Goal: Use online tool/utility

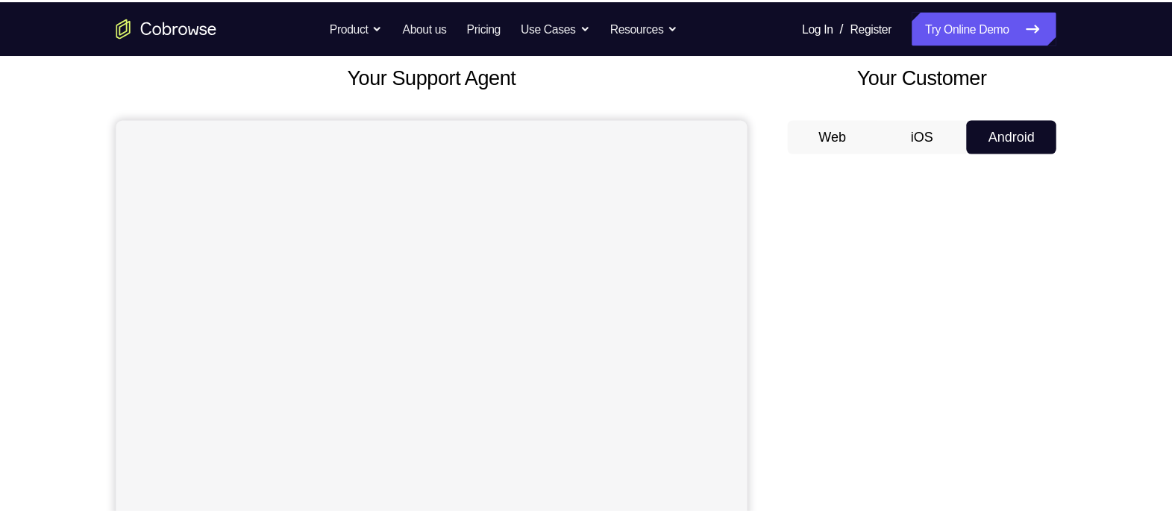
scroll to position [89, 0]
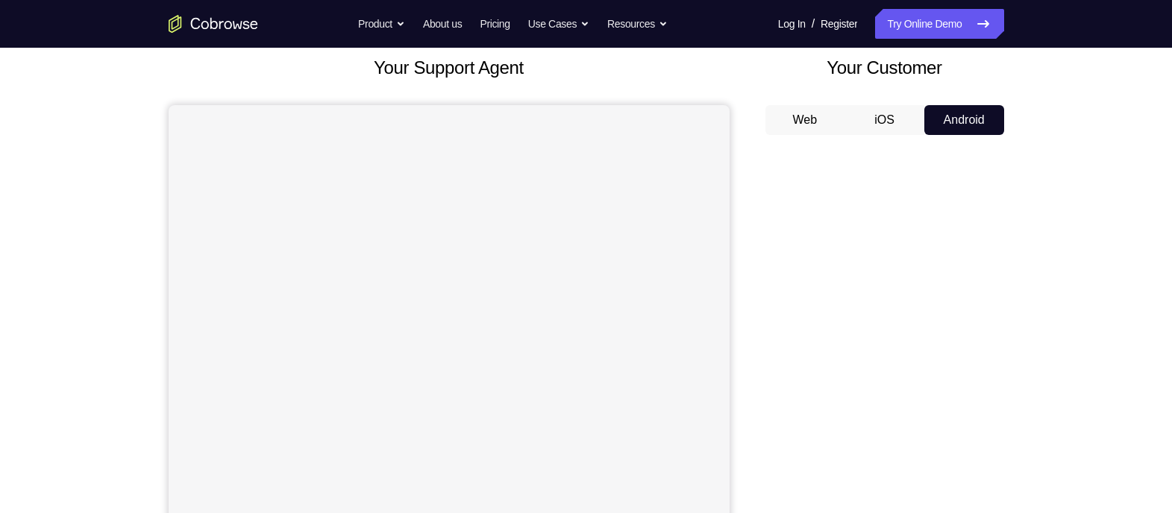
drag, startPoint x: 949, startPoint y: 1, endPoint x: 769, endPoint y: 220, distance: 283.1
click at [769, 220] on div at bounding box center [885, 376] width 239 height 459
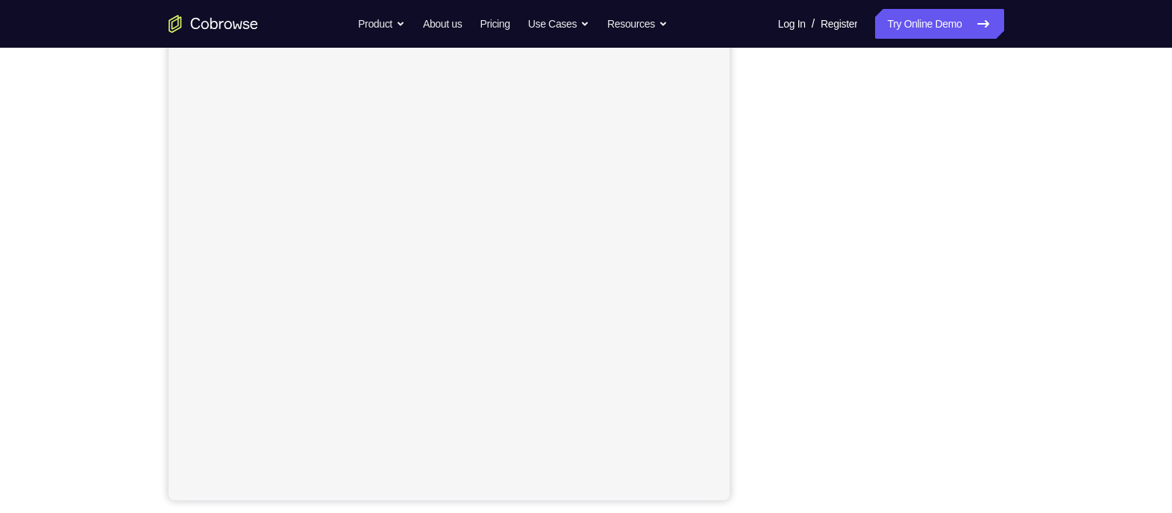
scroll to position [194, 0]
click at [937, 180] on div "Your Support Agent Your Customer Web iOS Android Next Steps We’d be happy to gi…" at bounding box center [586, 346] width 955 height 984
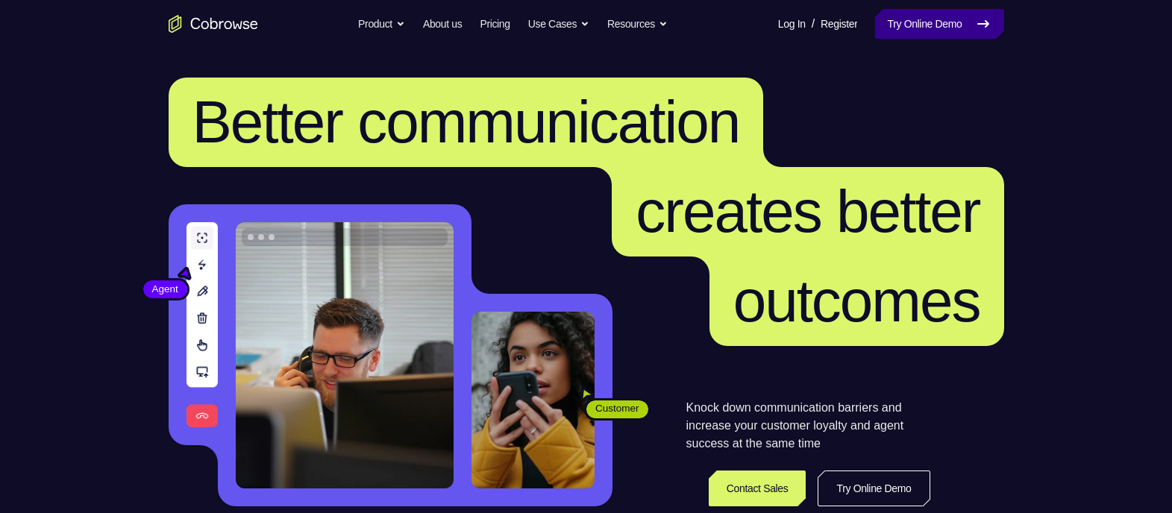
click at [969, 24] on link "Try Online Demo" at bounding box center [939, 24] width 128 height 30
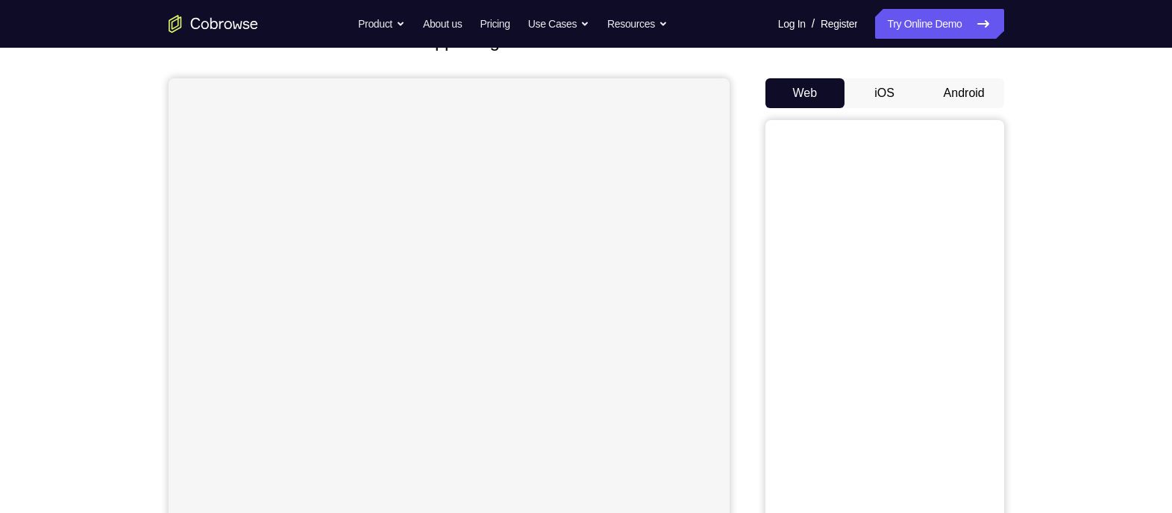
scroll to position [124, 0]
click at [962, 75] on button "Android" at bounding box center [965, 85] width 80 height 30
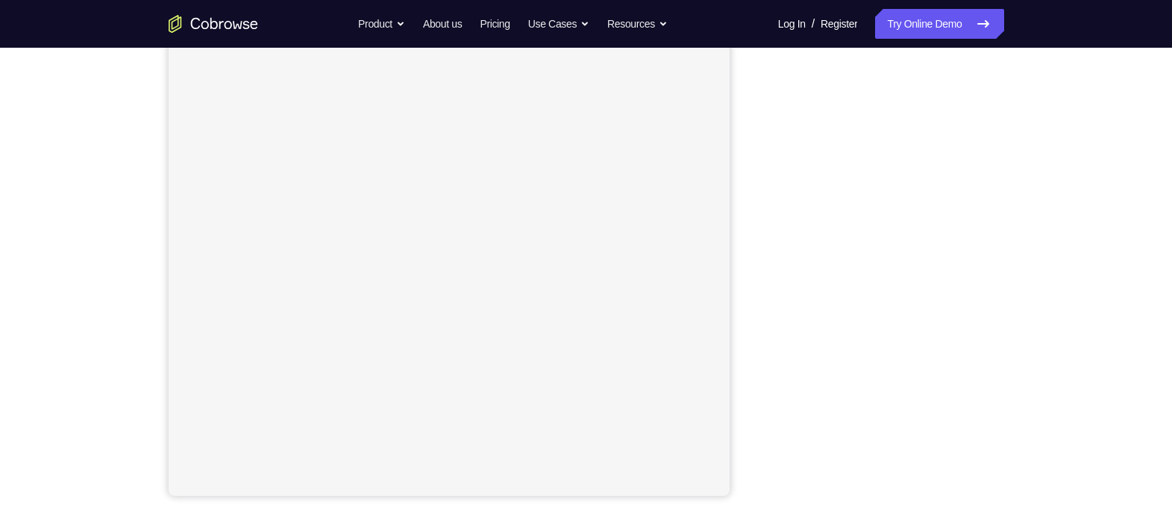
scroll to position [199, 0]
click at [992, 252] on div at bounding box center [885, 266] width 239 height 459
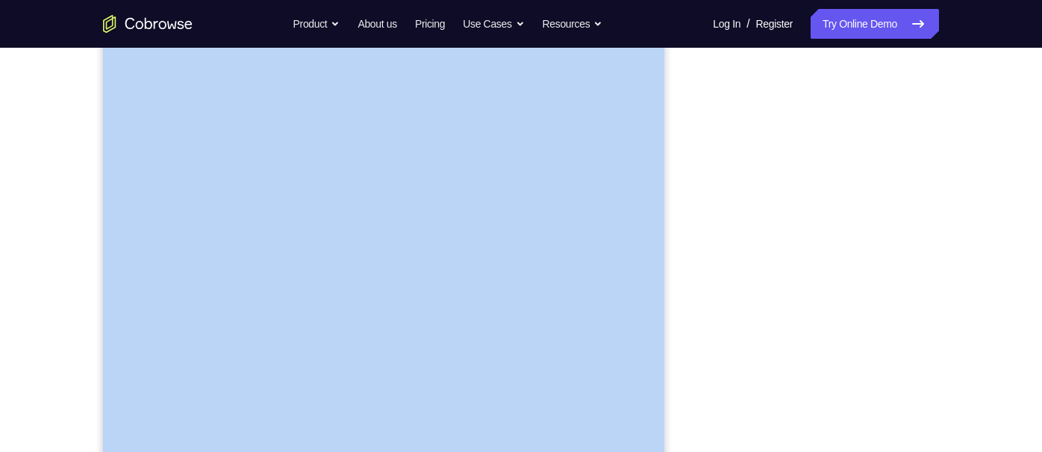
drag, startPoint x: 999, startPoint y: 240, endPoint x: 682, endPoint y: 152, distance: 328.5
click at [682, 152] on div "Your Support Agent Your Customer Web iOS Android" at bounding box center [521, 221] width 836 height 552
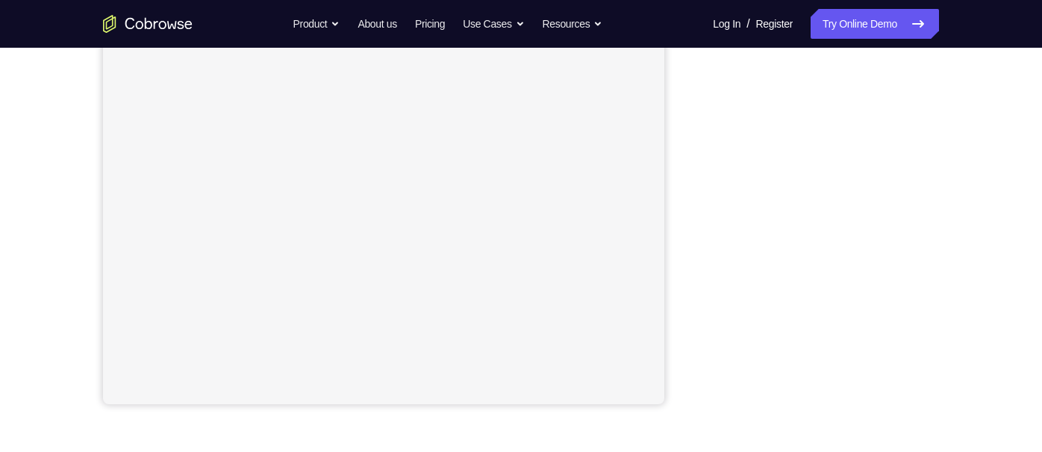
scroll to position [260, 0]
